Goal: Information Seeking & Learning: Learn about a topic

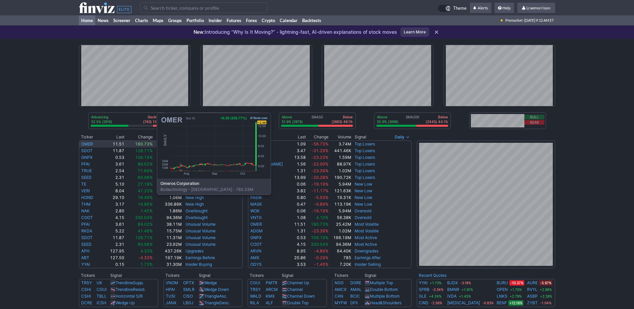
click at [90, 144] on link "OMER" at bounding box center [87, 143] width 12 height 5
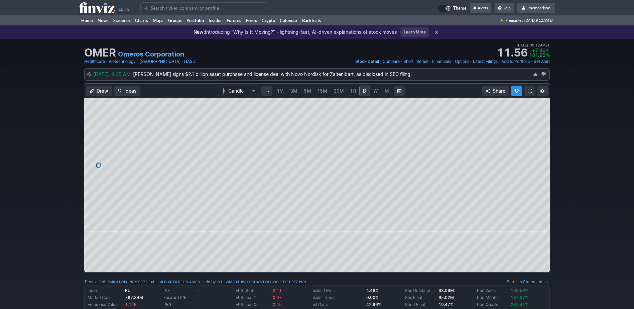
click at [279, 90] on span "1M" at bounding box center [280, 91] width 7 height 6
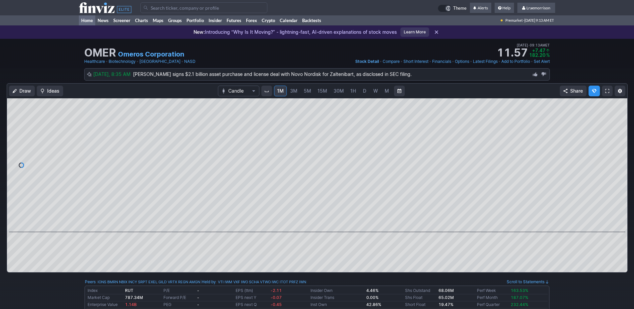
click at [88, 19] on link "Home" at bounding box center [87, 20] width 16 height 10
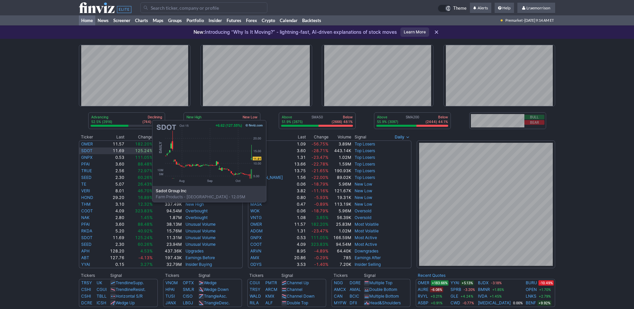
click at [85, 152] on link "SDOT" at bounding box center [86, 150] width 11 height 5
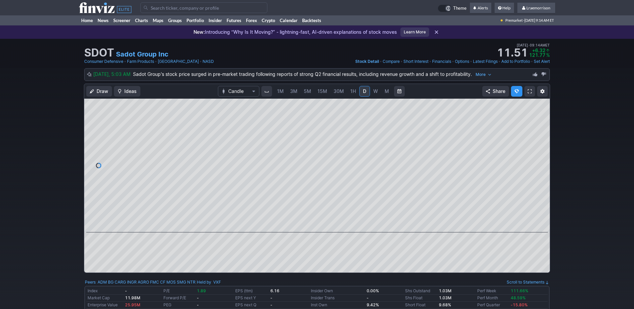
click at [281, 91] on span "1M" at bounding box center [280, 91] width 7 height 6
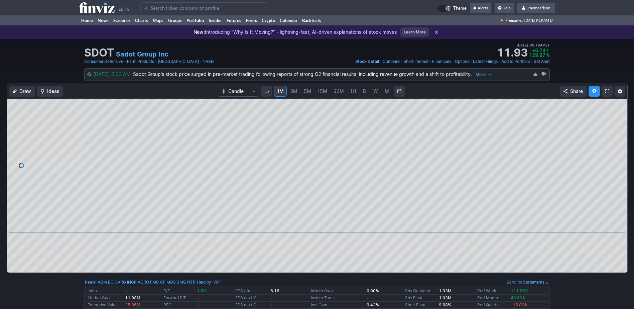
drag, startPoint x: 604, startPoint y: 47, endPoint x: 608, endPoint y: 34, distance: 13.7
click at [608, 34] on div "New: Introducing “Why Is It Moving?” - lightning-fast, AI-driven explanations o…" at bounding box center [317, 31] width 634 height 13
click at [91, 20] on link "Home" at bounding box center [87, 20] width 16 height 10
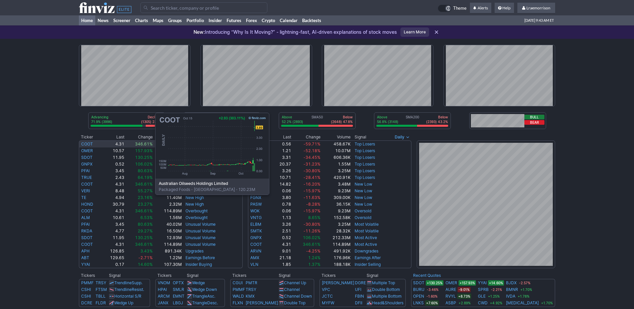
click at [88, 144] on link "COOT" at bounding box center [87, 143] width 12 height 5
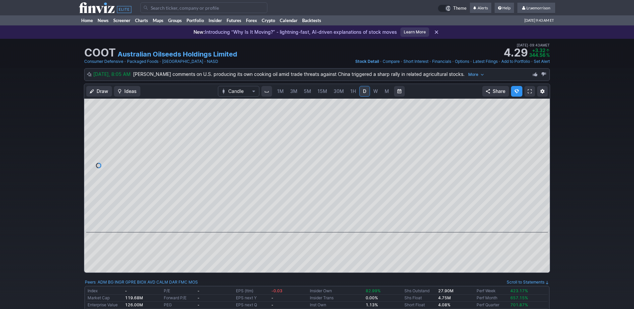
click at [278, 91] on span "1M" at bounding box center [280, 91] width 7 height 6
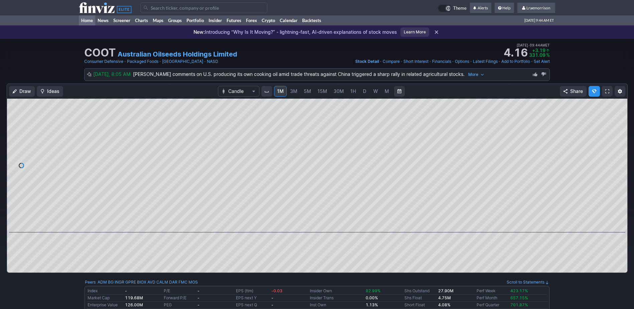
click at [86, 21] on link "Home" at bounding box center [87, 20] width 16 height 10
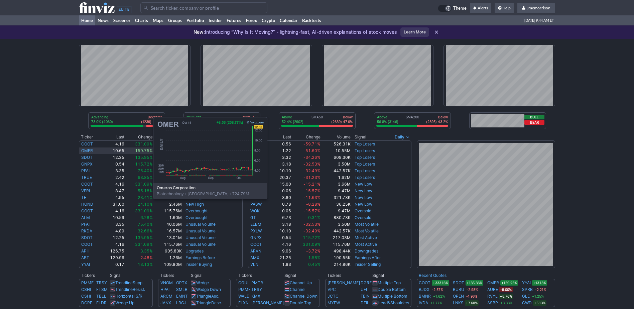
click at [86, 149] on link "OMER" at bounding box center [87, 150] width 12 height 5
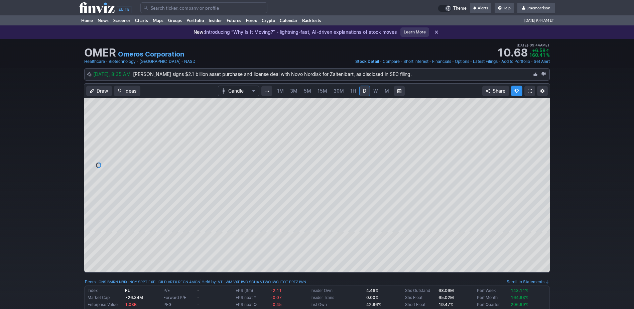
click at [278, 90] on span "1M" at bounding box center [280, 91] width 7 height 6
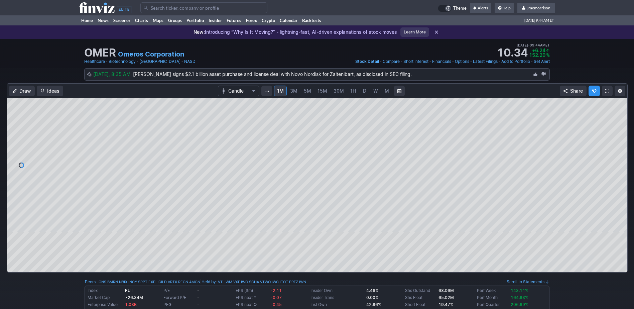
click at [168, 8] on input "Search" at bounding box center [203, 7] width 127 height 11
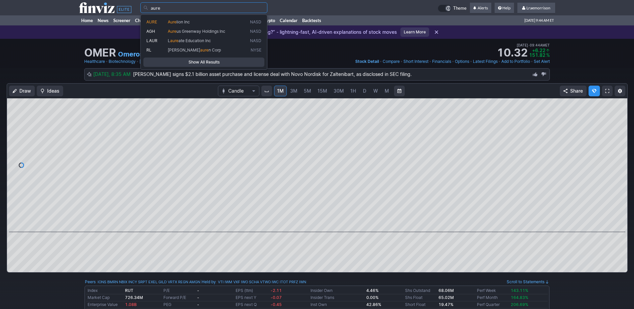
type input "aure"
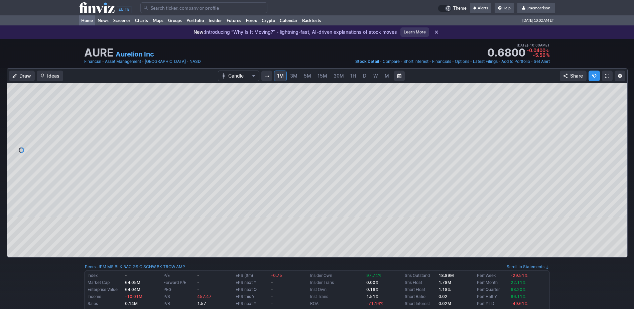
click at [88, 22] on link "Home" at bounding box center [87, 20] width 16 height 10
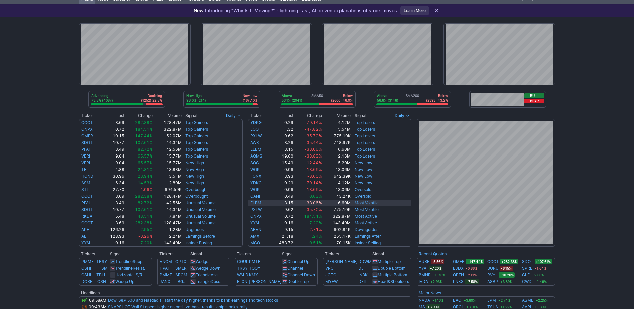
scroll to position [33, 0]
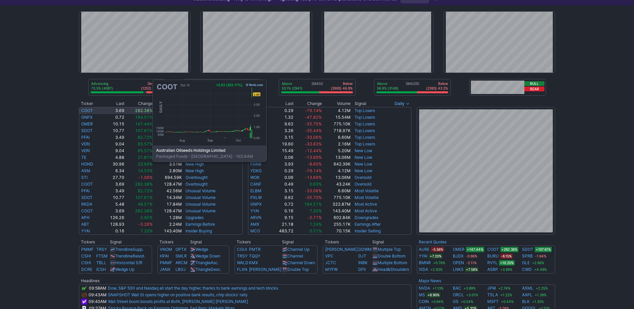
click at [86, 111] on link "COOT" at bounding box center [87, 110] width 12 height 5
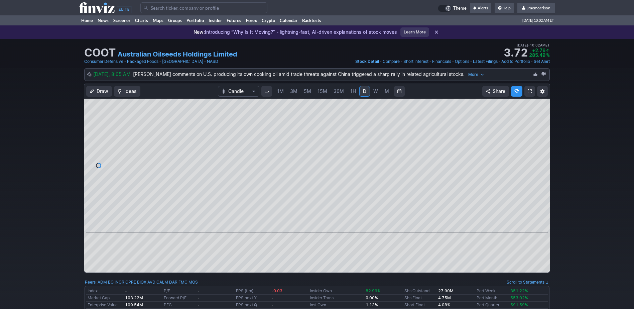
click at [283, 93] on span "1M" at bounding box center [280, 91] width 7 height 6
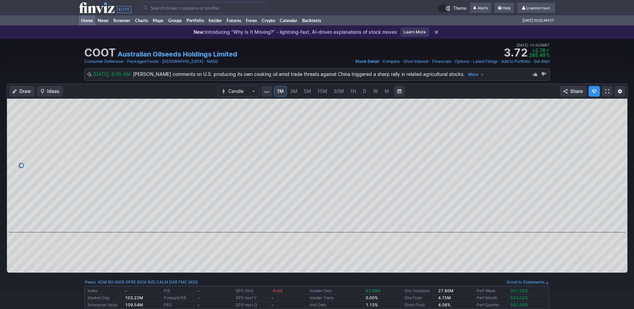
click at [87, 21] on link "Home" at bounding box center [87, 20] width 16 height 10
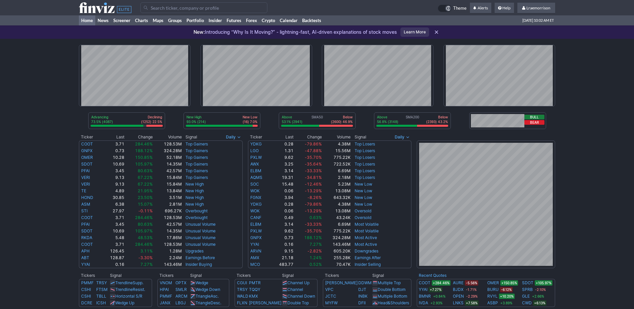
click at [167, 6] on input "Search" at bounding box center [203, 7] width 127 height 11
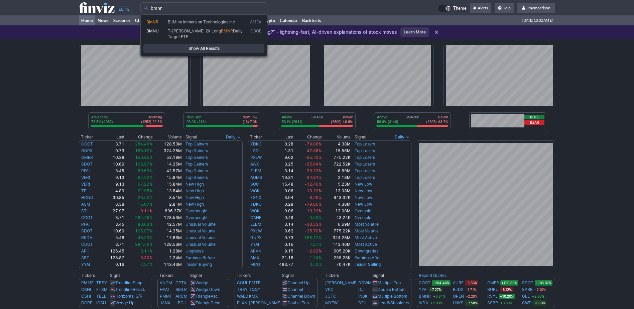
type input "bmnr"
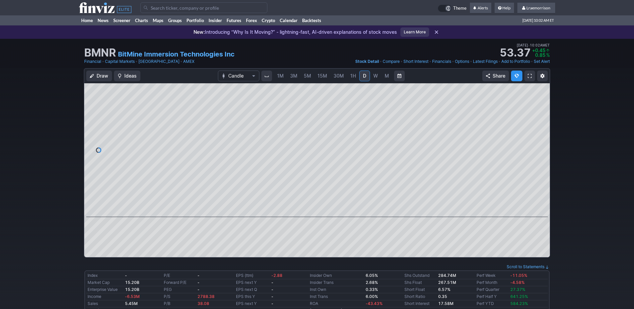
click at [276, 76] on link "1M" at bounding box center [280, 75] width 13 height 11
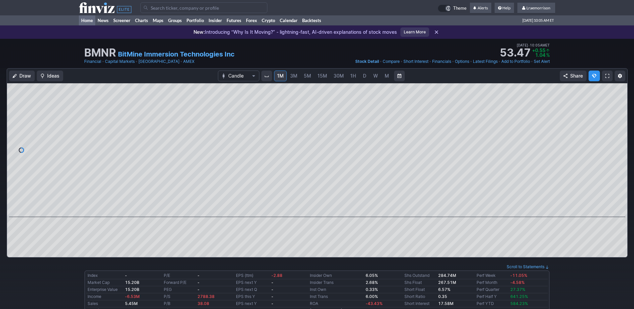
click at [85, 20] on link "Home" at bounding box center [87, 20] width 16 height 10
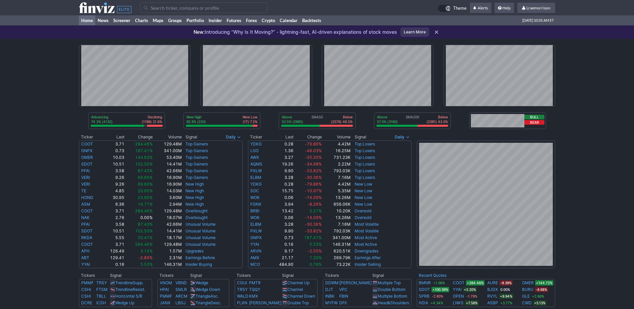
scroll to position [33, 0]
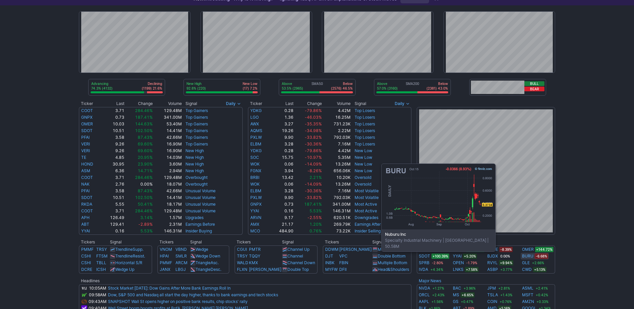
click at [525, 255] on link "BURU" at bounding box center [527, 256] width 11 height 7
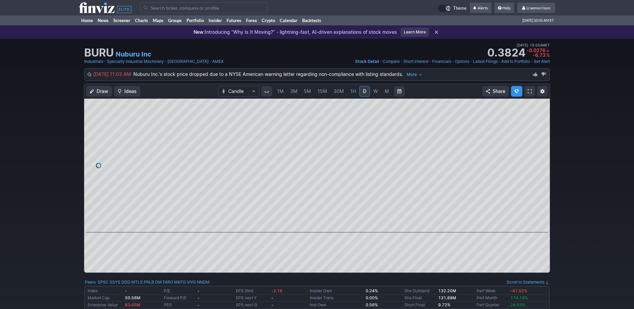
click at [279, 92] on span "1M" at bounding box center [280, 91] width 7 height 6
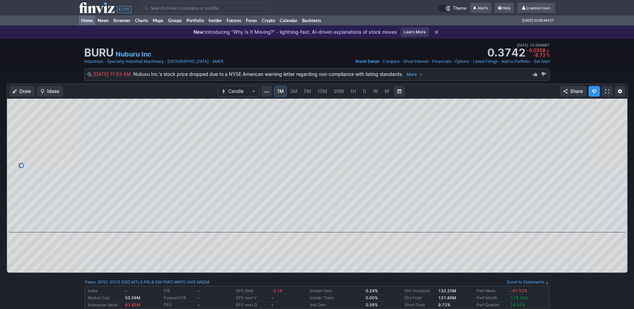
click at [88, 21] on link "Home" at bounding box center [87, 20] width 16 height 10
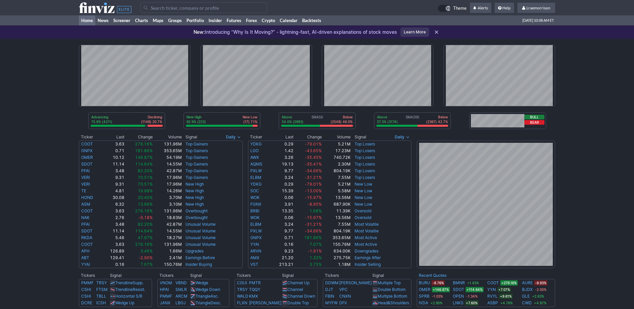
scroll to position [67, 0]
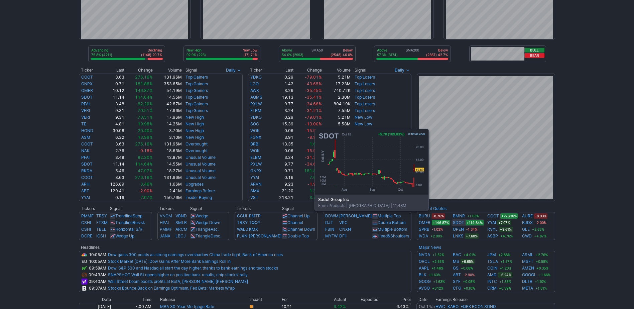
click at [458, 221] on link "SDOT" at bounding box center [458, 222] width 11 height 7
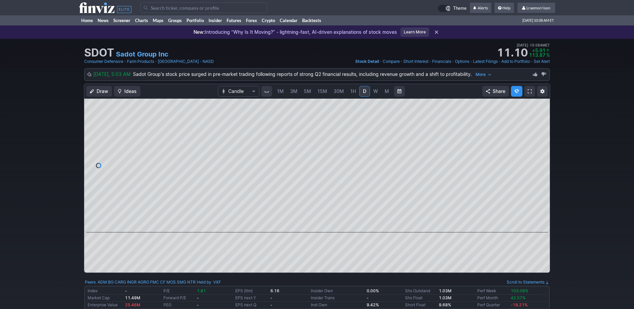
click at [281, 94] on span "1M" at bounding box center [280, 91] width 7 height 7
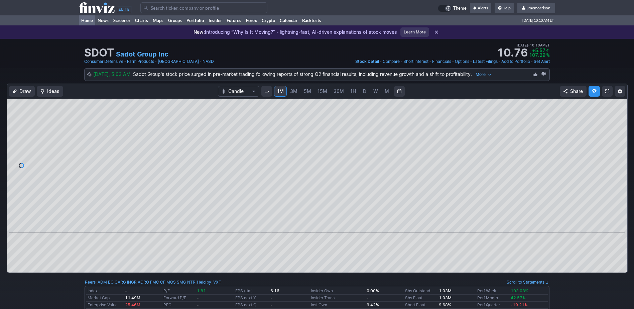
click at [89, 22] on link "Home" at bounding box center [87, 20] width 16 height 10
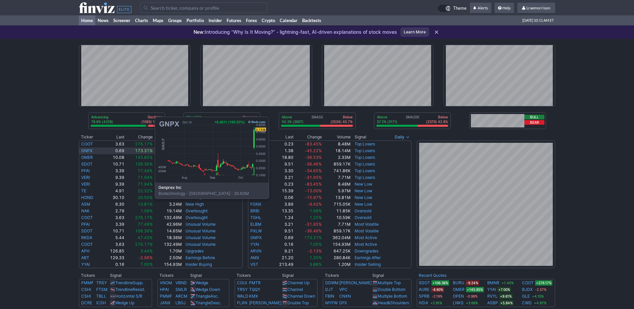
click at [88, 148] on link "GNPX" at bounding box center [86, 150] width 11 height 5
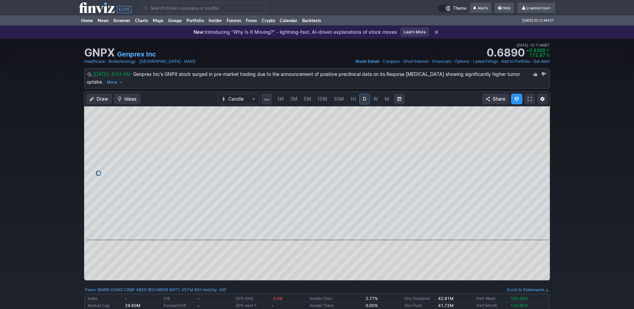
click at [282, 101] on span "1M" at bounding box center [280, 99] width 7 height 6
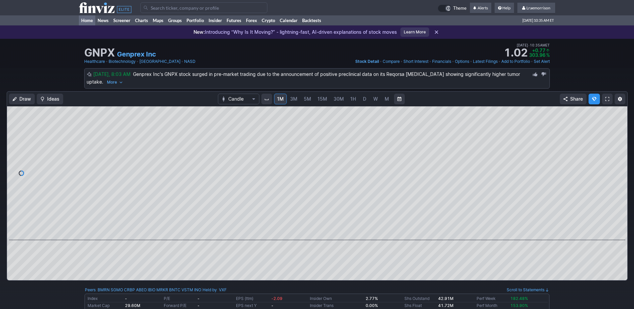
click at [90, 21] on link "Home" at bounding box center [87, 20] width 16 height 10
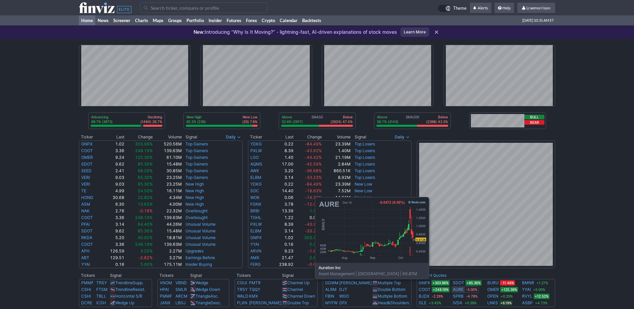
click at [458, 289] on link "AURE" at bounding box center [458, 289] width 11 height 7
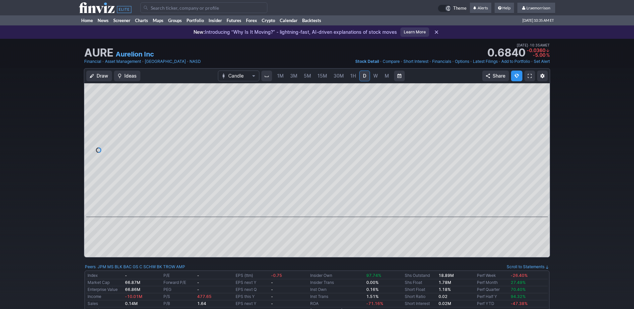
click at [281, 75] on span "1M" at bounding box center [280, 76] width 7 height 6
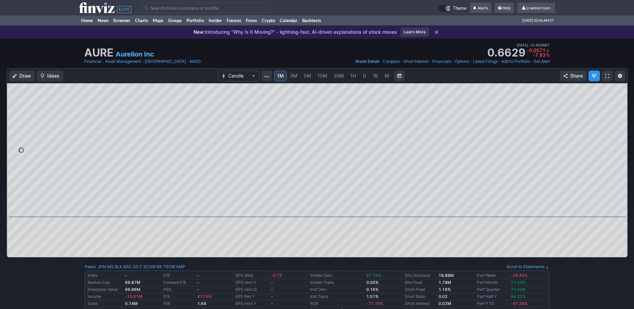
click at [161, 10] on input "Search" at bounding box center [203, 7] width 127 height 11
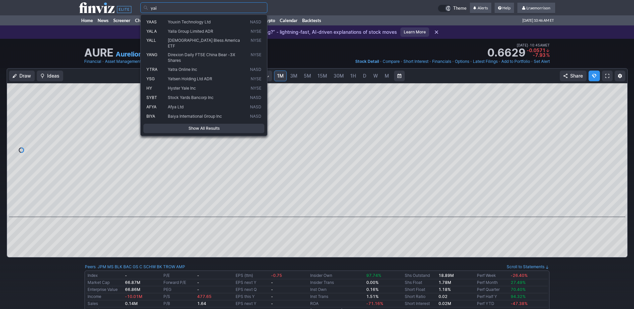
type input "yai"
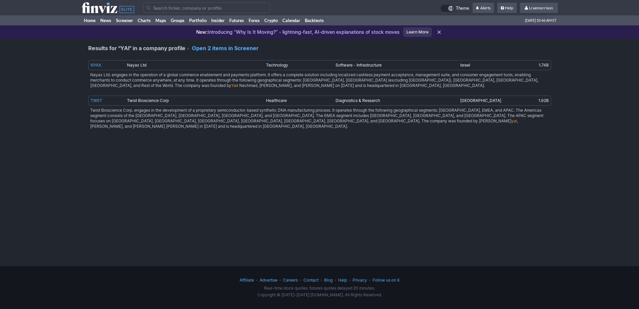
click at [159, 6] on input "Search" at bounding box center [206, 7] width 127 height 11
type input "yai"
click at [90, 18] on link "Home" at bounding box center [90, 20] width 16 height 10
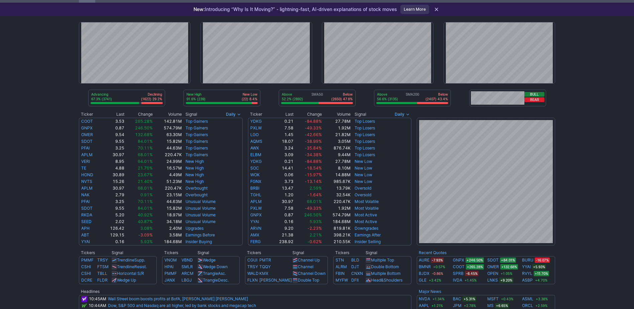
scroll to position [67, 0]
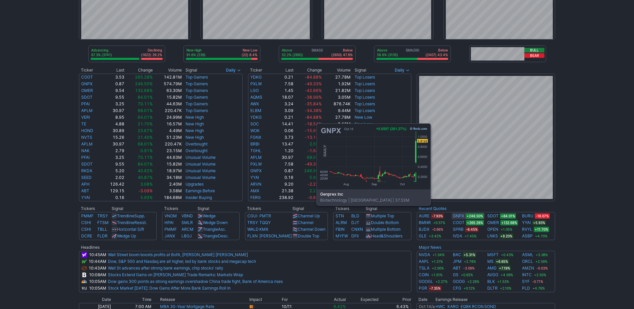
click at [460, 215] on link "GNPX" at bounding box center [458, 215] width 11 height 7
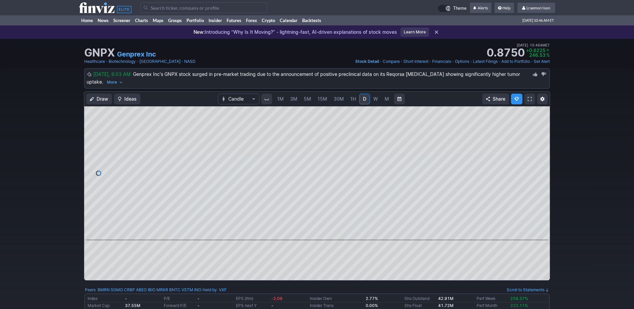
click at [279, 98] on span "1M" at bounding box center [280, 99] width 7 height 6
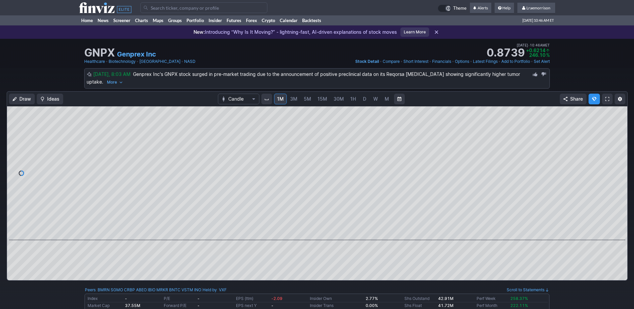
click at [159, 10] on input "Search" at bounding box center [203, 7] width 127 height 11
type input "yyaio"
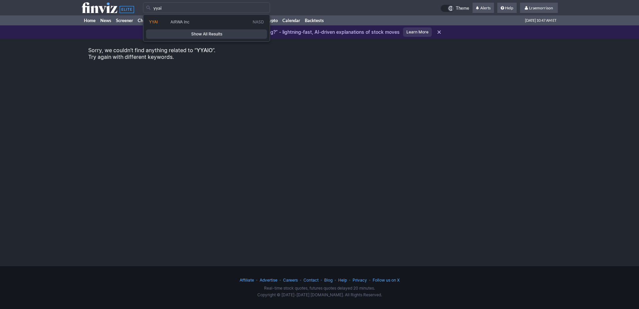
type input "yyai"
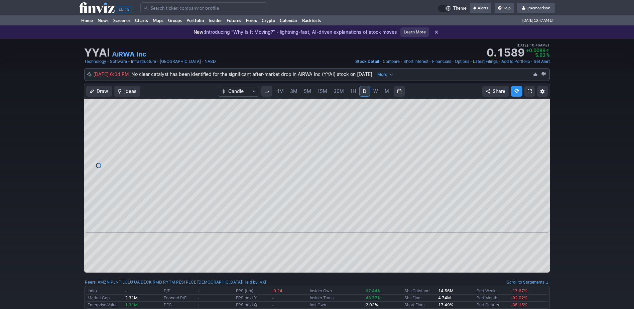
click at [281, 91] on span "1M" at bounding box center [280, 91] width 7 height 6
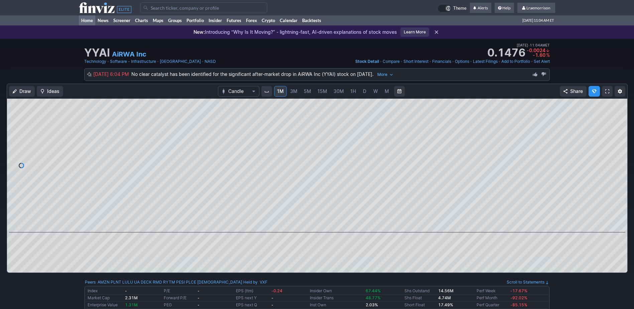
click at [86, 19] on link "Home" at bounding box center [87, 20] width 16 height 10
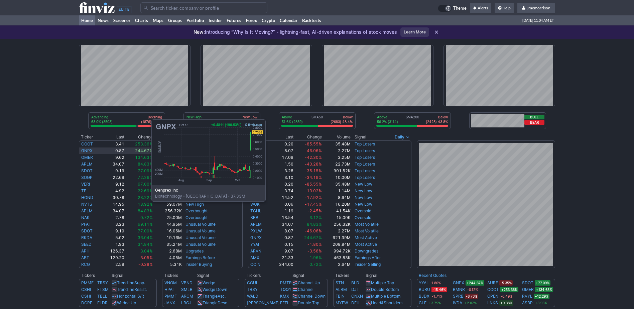
click at [85, 151] on link "GNPX" at bounding box center [86, 150] width 11 height 5
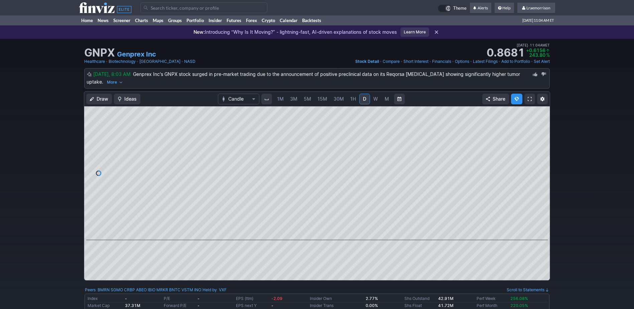
click at [281, 99] on span "1M" at bounding box center [280, 99] width 7 height 6
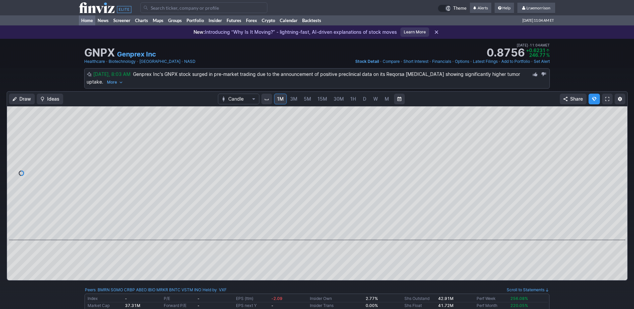
click at [90, 19] on link "Home" at bounding box center [87, 20] width 16 height 10
